Goal: Find specific page/section: Find specific page/section

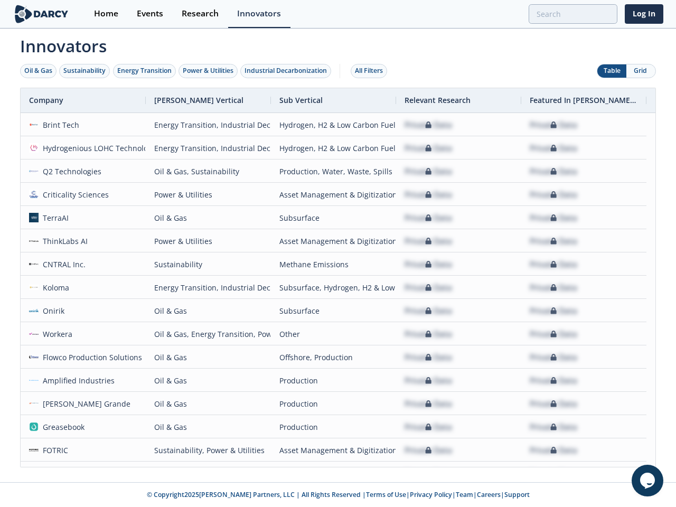
click at [39, 71] on div "Oil & Gas" at bounding box center [38, 71] width 28 height 10
click at [85, 71] on div "Sustainability" at bounding box center [84, 71] width 42 height 10
click at [145, 71] on div "Energy Transition" at bounding box center [144, 71] width 54 height 10
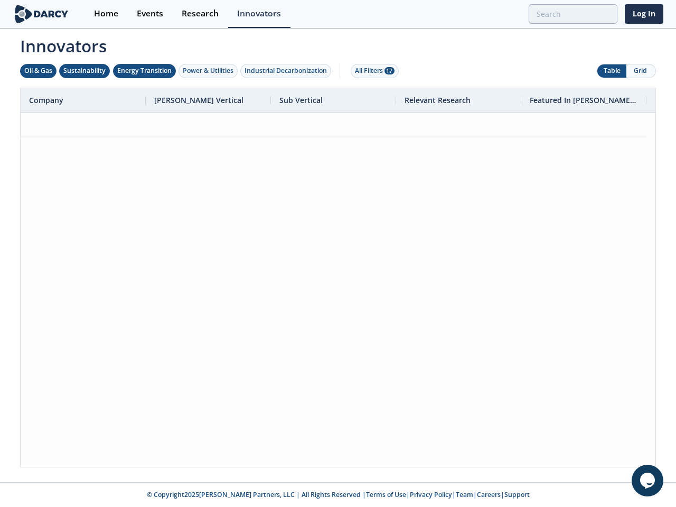
click at [209, 71] on div "Power & Utilities" at bounding box center [208, 71] width 51 height 10
click at [288, 71] on div "Industrial Decarbonization" at bounding box center [285, 71] width 82 height 10
click at [372, 71] on div "All Filters 28" at bounding box center [375, 71] width 40 height 10
